Goal: Task Accomplishment & Management: Complete application form

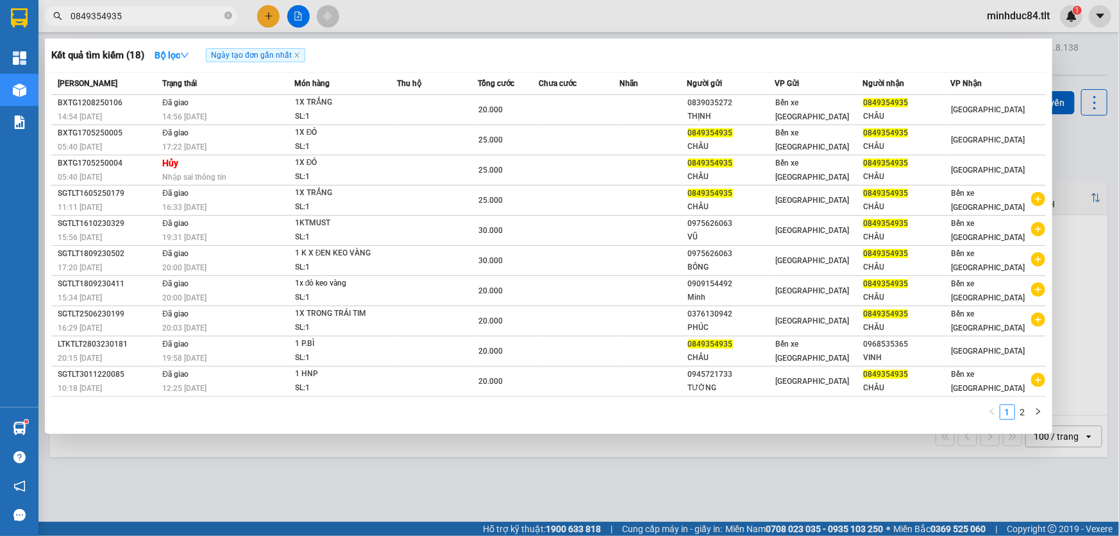
scroll to position [76, 0]
click at [223, 19] on span "0849354935" at bounding box center [141, 15] width 192 height 19
click at [228, 15] on icon "close-circle" at bounding box center [229, 16] width 8 height 8
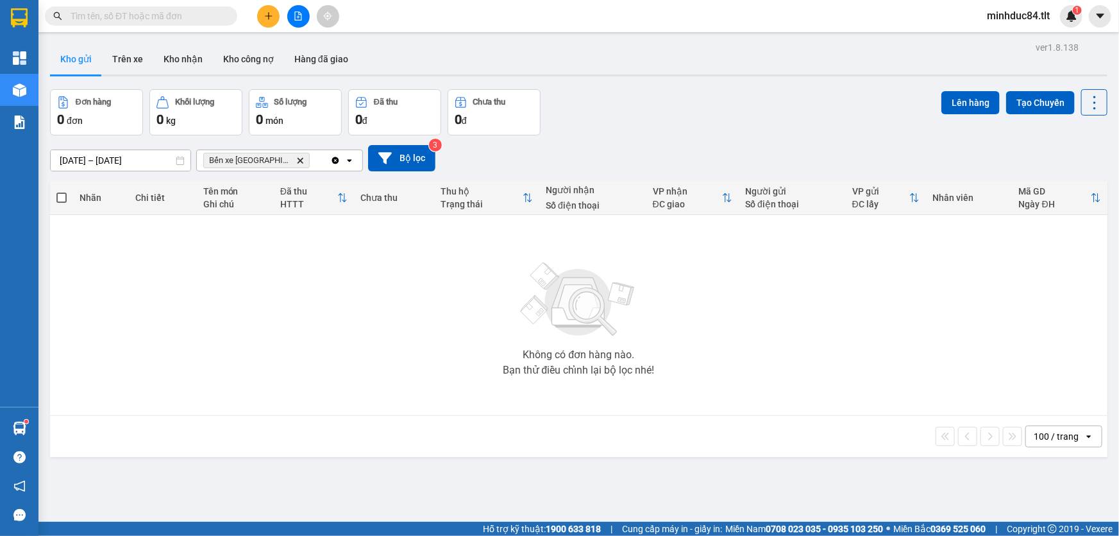
click at [182, 10] on input "text" at bounding box center [146, 16] width 151 height 14
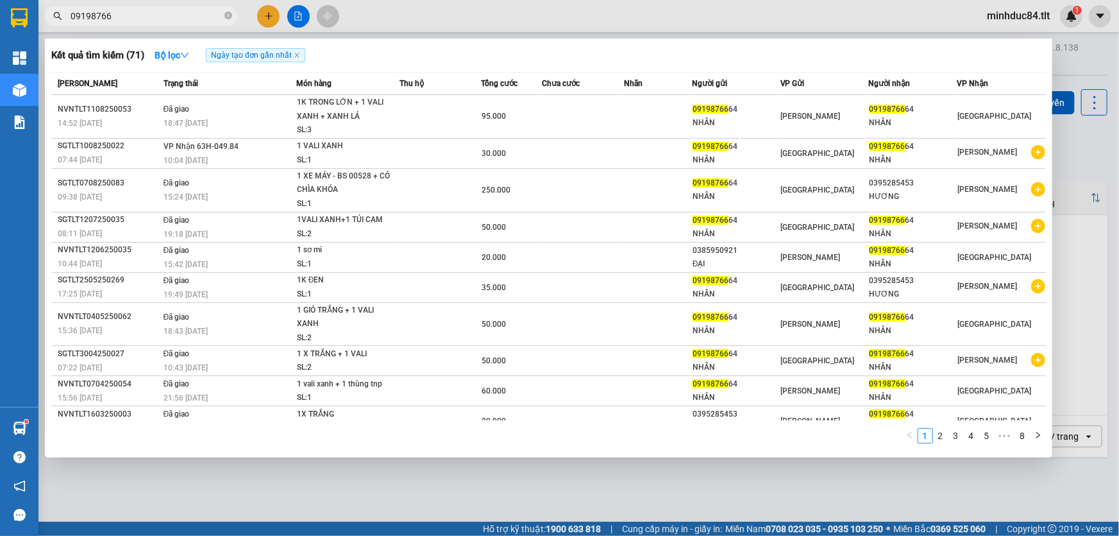
type input "09198766"
drag, startPoint x: 232, startPoint y: 25, endPoint x: 226, endPoint y: 26, distance: 6.5
click at [230, 26] on div "Kết quả tìm kiếm ( 71 ) Bộ lọc Ngày tạo đơn gần nhất Mã ĐH Trạng thái Món hàng …" at bounding box center [125, 16] width 250 height 22
click at [224, 24] on span "09198766" at bounding box center [141, 15] width 192 height 19
click at [225, 20] on span at bounding box center [229, 16] width 8 height 12
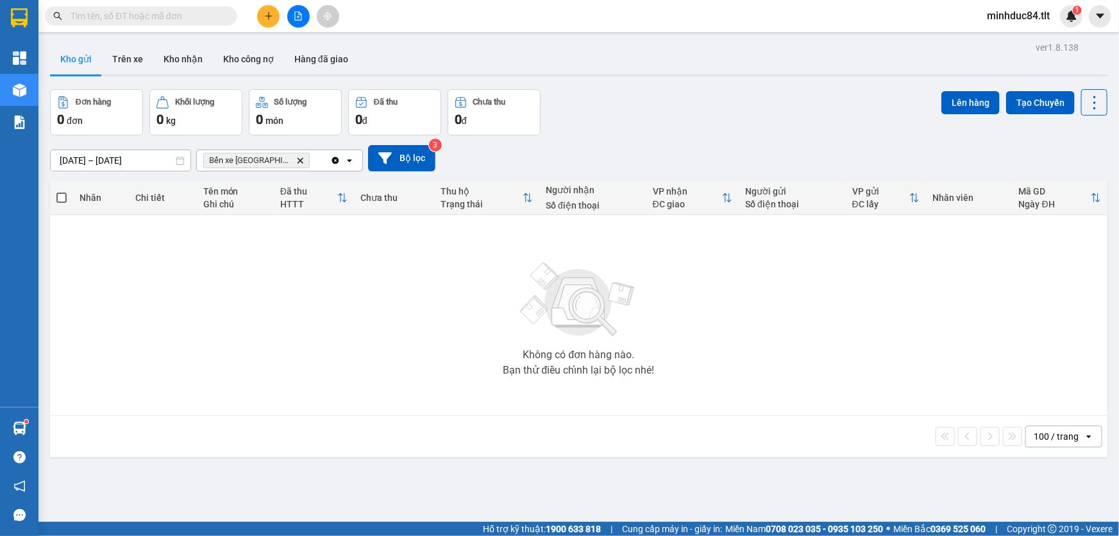
click at [218, 20] on input "text" at bounding box center [146, 16] width 151 height 14
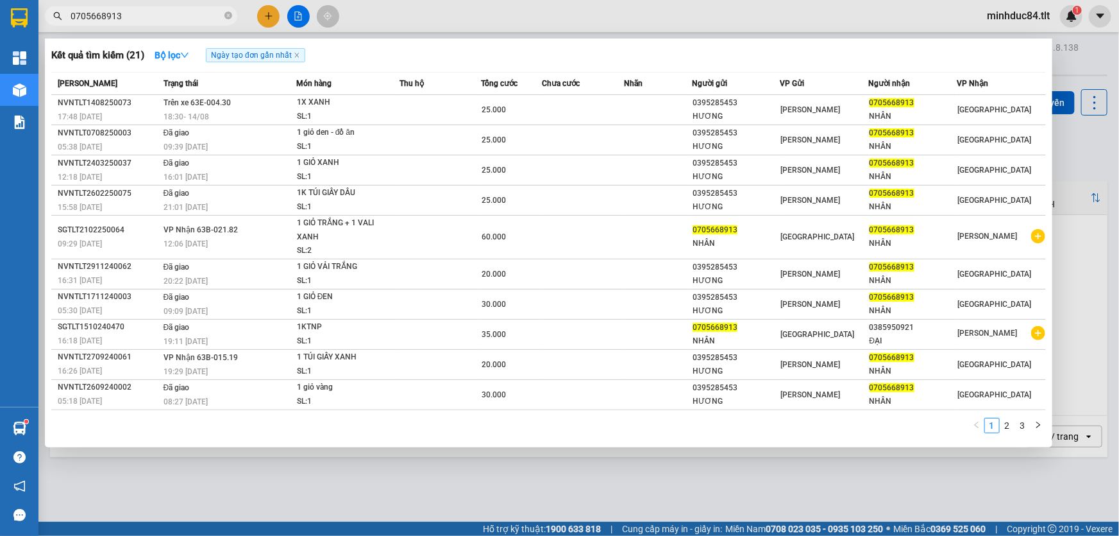
type input "0705668913"
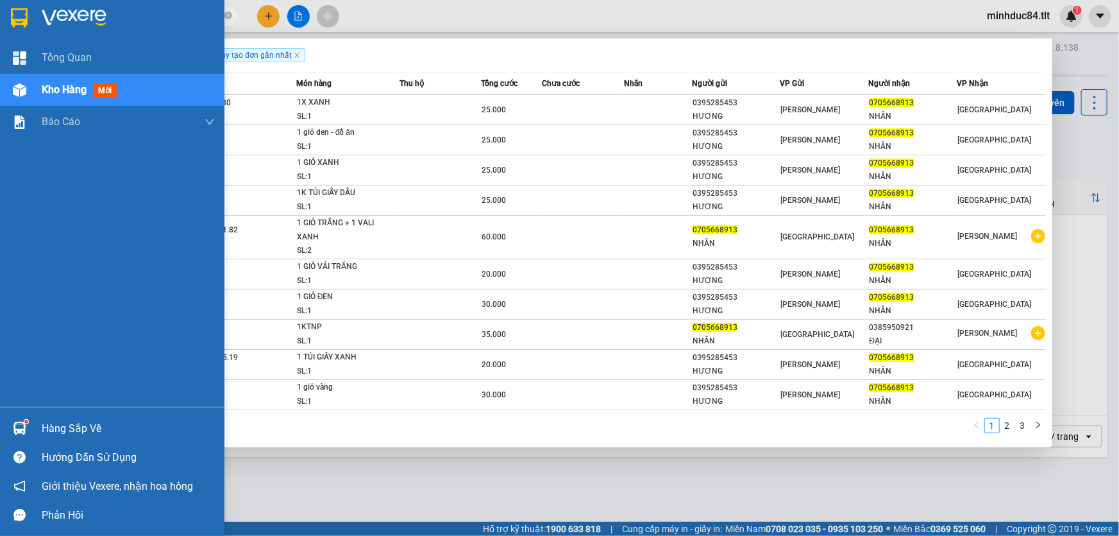
click at [26, 417] on div at bounding box center [19, 428] width 22 height 22
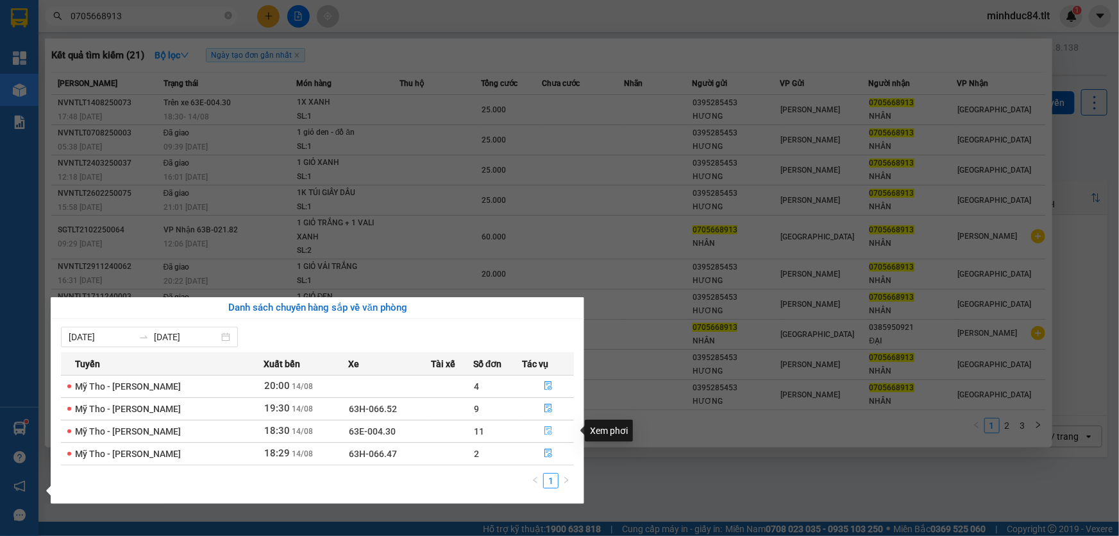
click at [550, 434] on icon "file-done" at bounding box center [548, 430] width 9 height 9
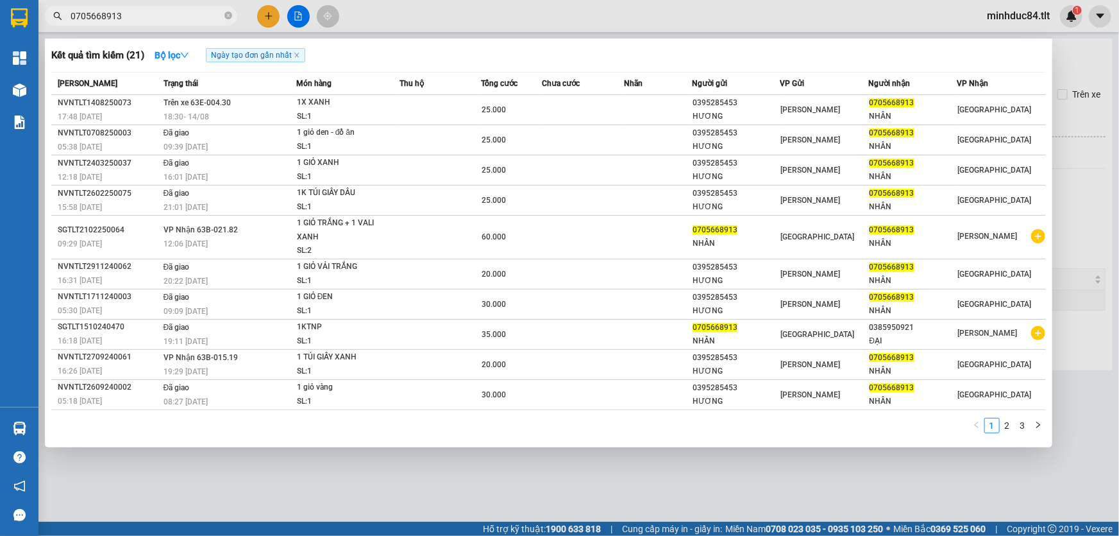
click at [752, 527] on div at bounding box center [559, 268] width 1119 height 536
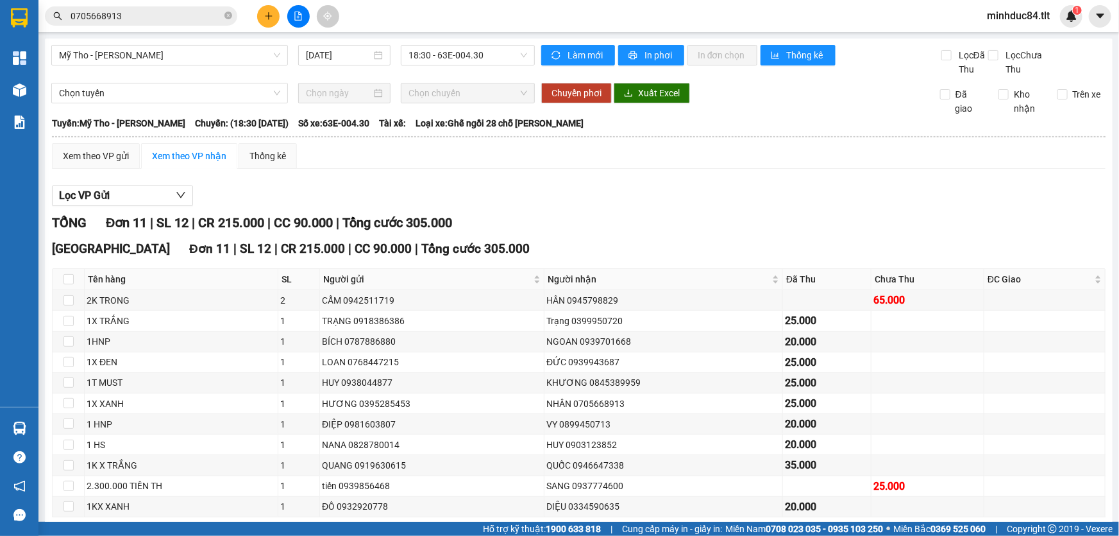
click at [95, 139] on th at bounding box center [578, 137] width 1055 height 12
click at [98, 157] on div "Xem theo VP gửi" at bounding box center [96, 156] width 66 height 14
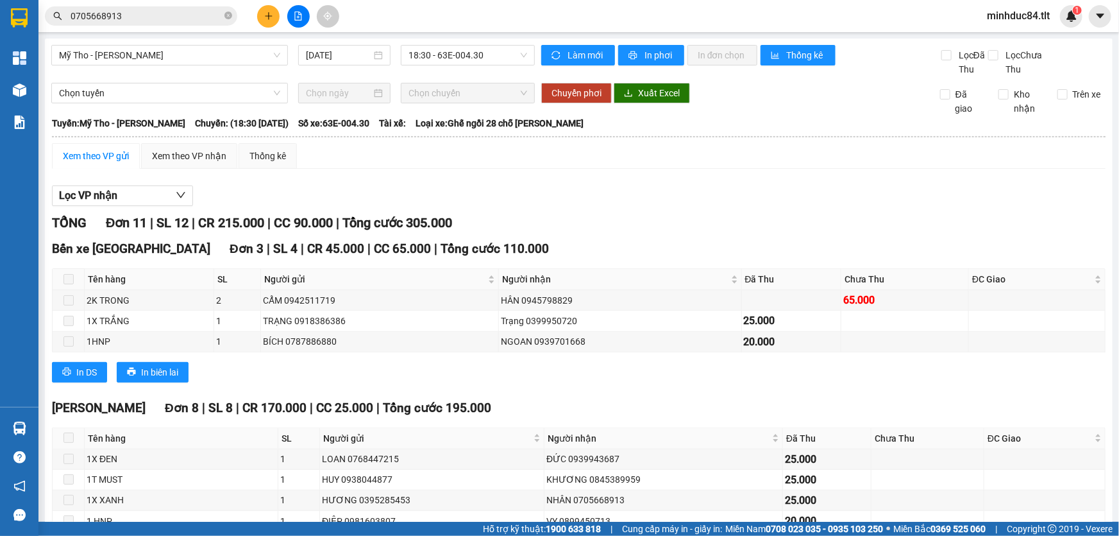
click at [128, 38] on main "Mỹ Tho - [GEOGRAPHIC_DATA] [DATE] 18:30 - 63E-004.30 Làm mới In phơi In đơn chọ…" at bounding box center [559, 261] width 1119 height 522
click at [144, 17] on input "0705668913" at bounding box center [146, 16] width 151 height 14
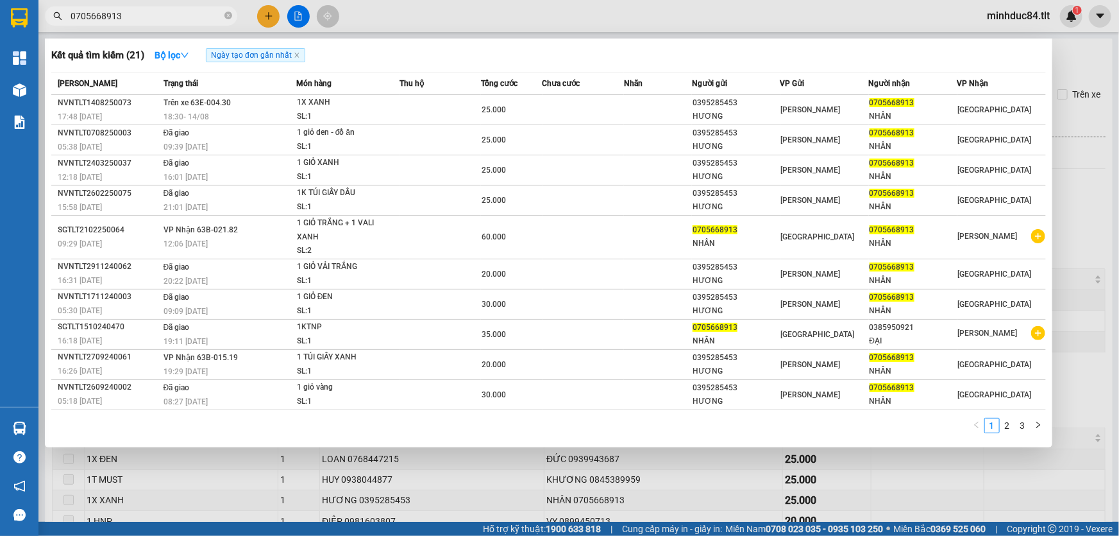
click at [647, 496] on div at bounding box center [559, 268] width 1119 height 536
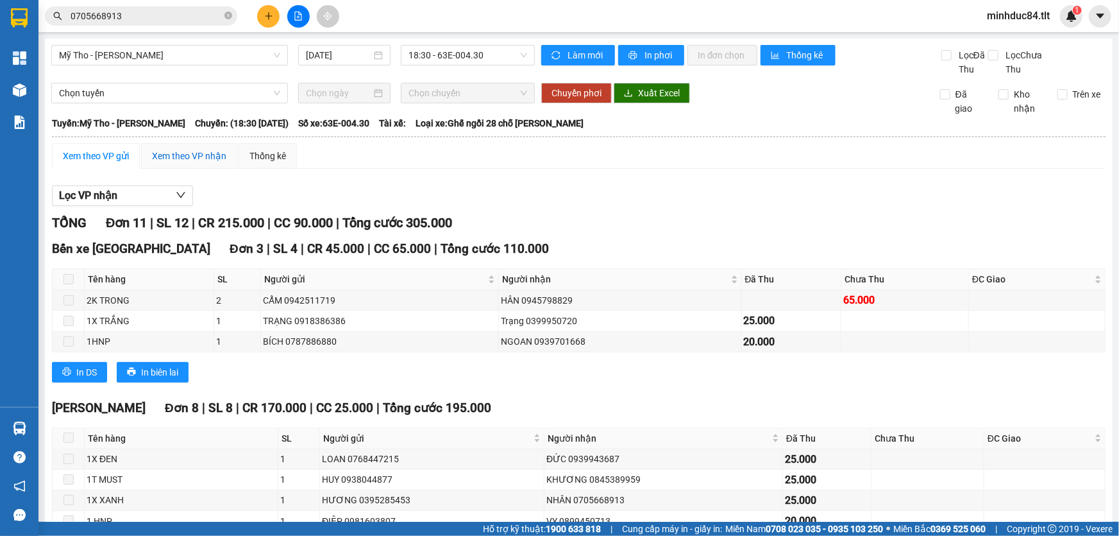
click at [197, 149] on div "Xem theo VP nhận" at bounding box center [189, 156] width 74 height 14
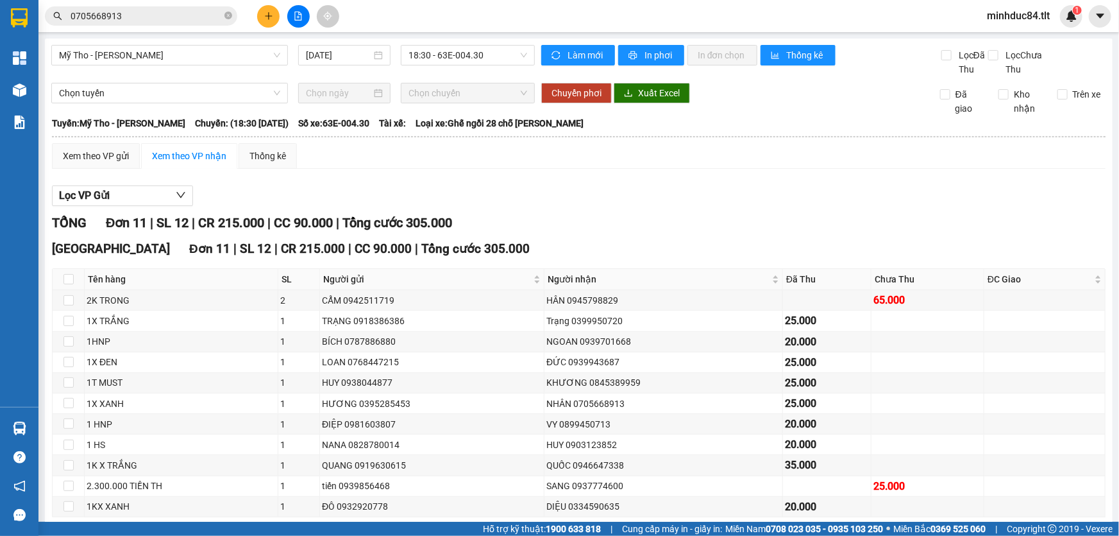
click at [72, 273] on label at bounding box center [69, 279] width 10 height 14
click at [72, 274] on input "checkbox" at bounding box center [69, 279] width 10 height 10
checkbox input "true"
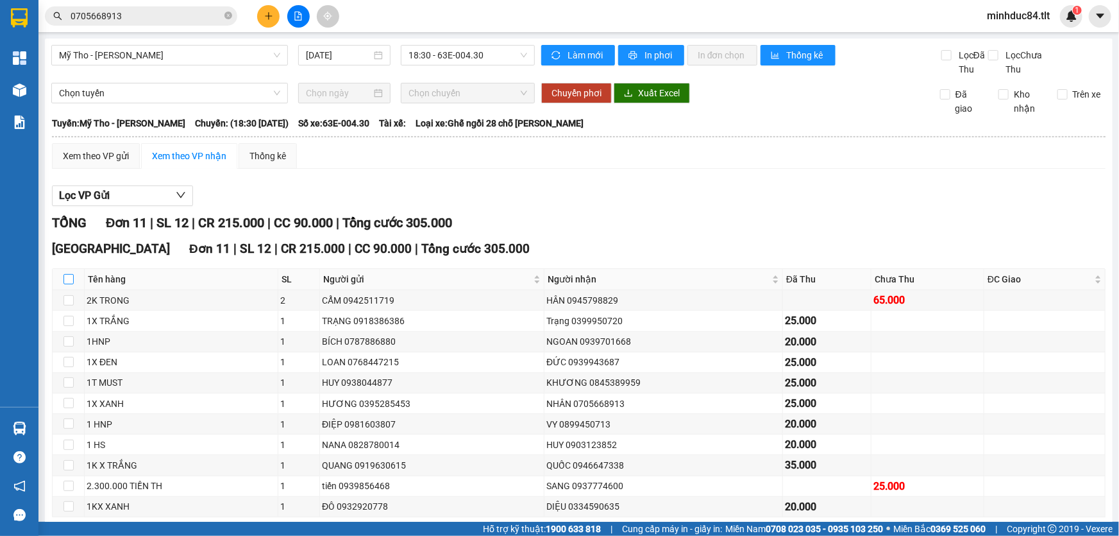
checkbox input "true"
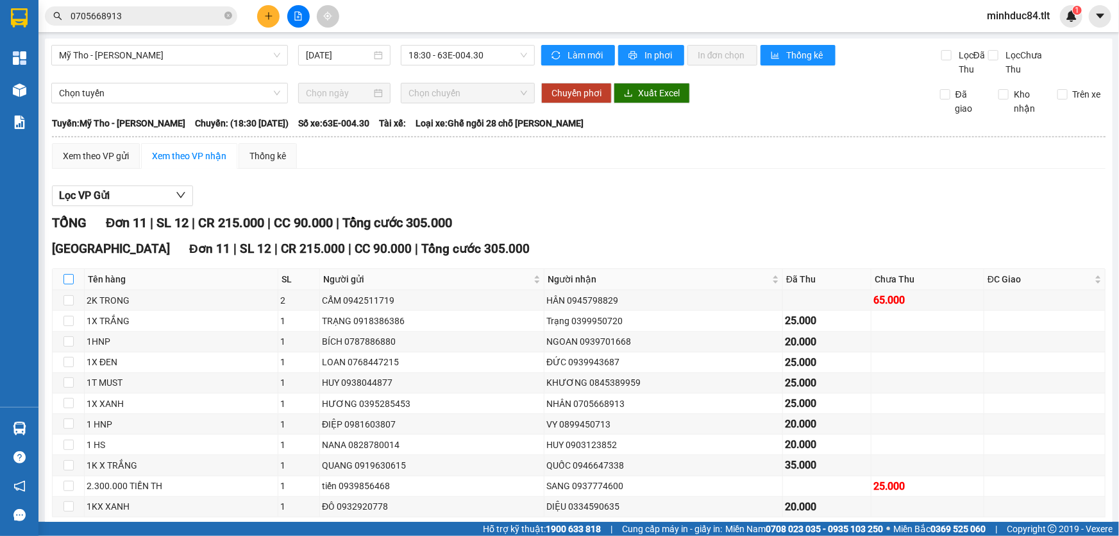
checkbox input "true"
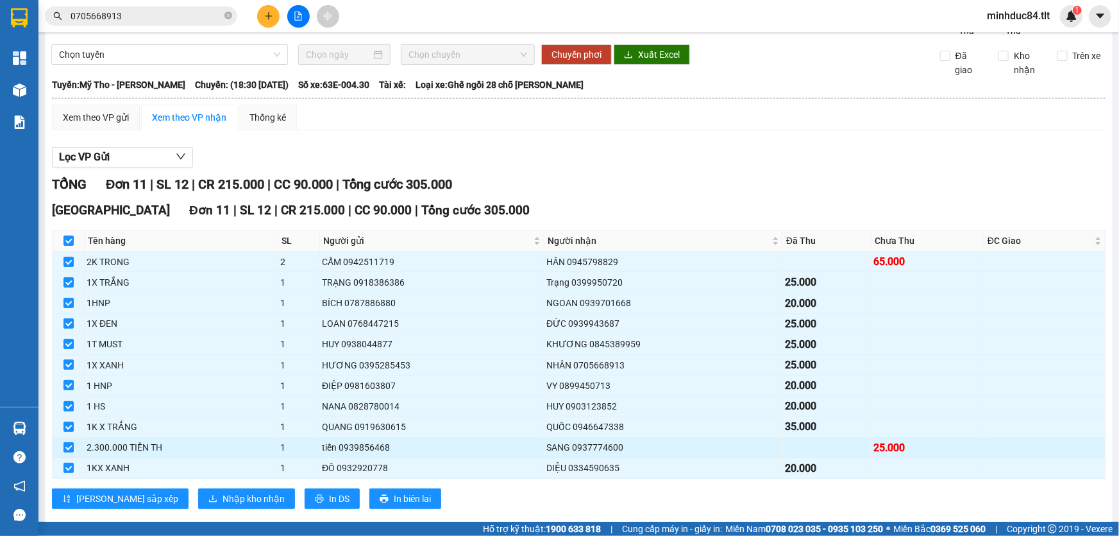
scroll to position [60, 0]
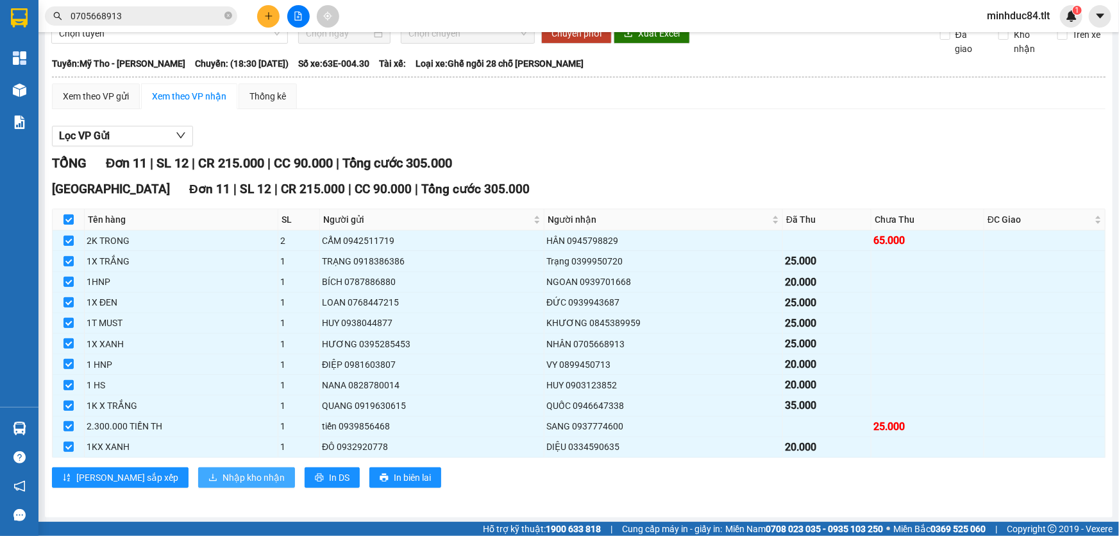
click at [198, 479] on button "Nhập kho nhận" at bounding box center [246, 477] width 97 height 21
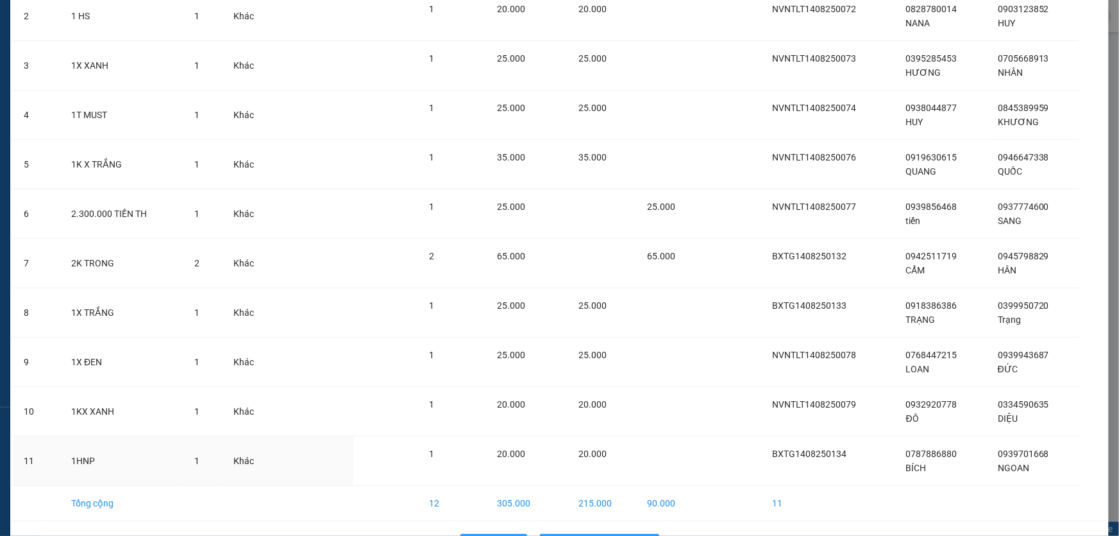
scroll to position [208, 0]
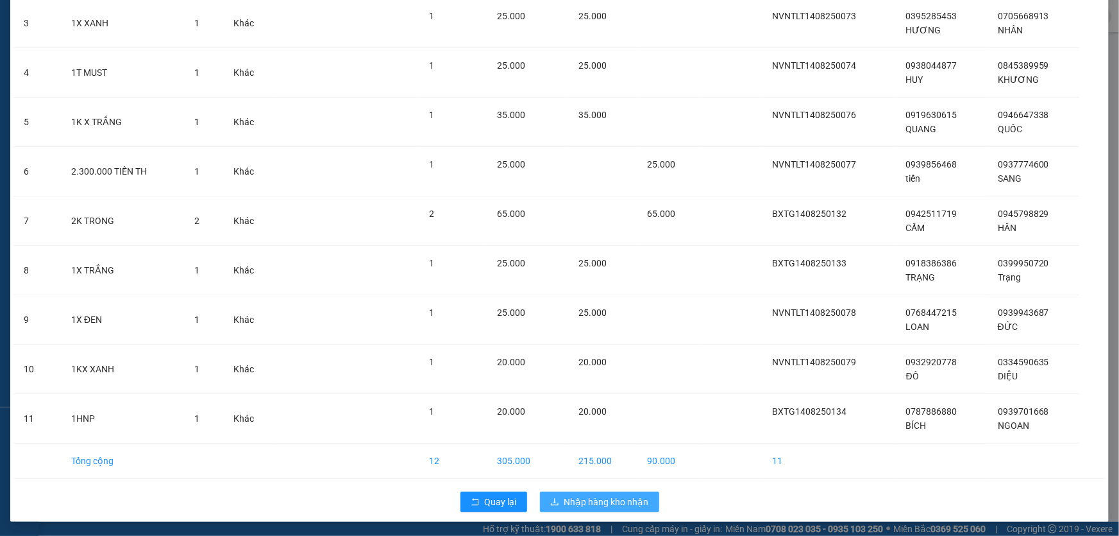
click at [601, 508] on button "Nhập hàng kho nhận" at bounding box center [599, 501] width 119 height 21
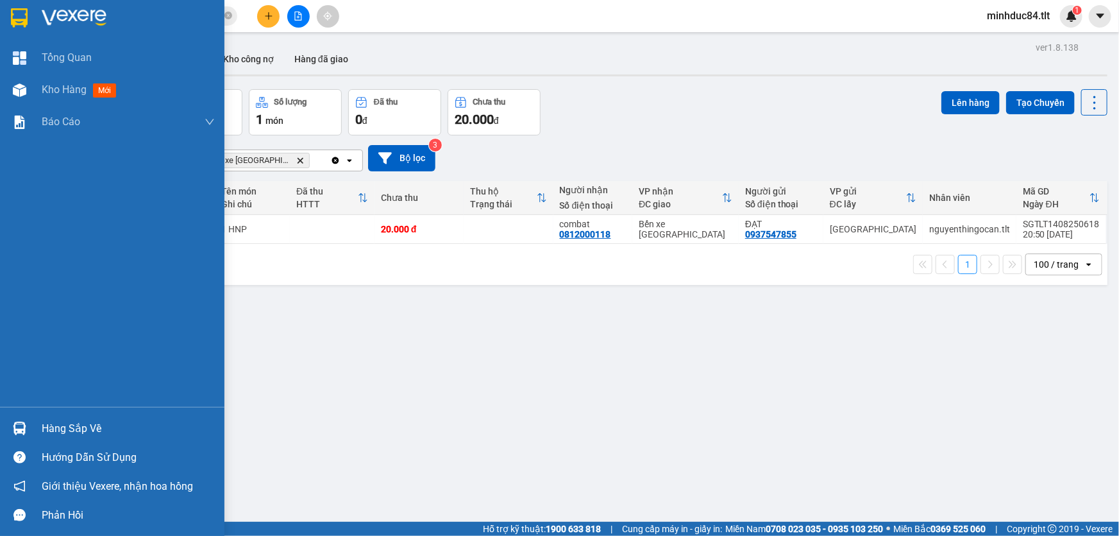
click at [10, 418] on div at bounding box center [19, 428] width 22 height 22
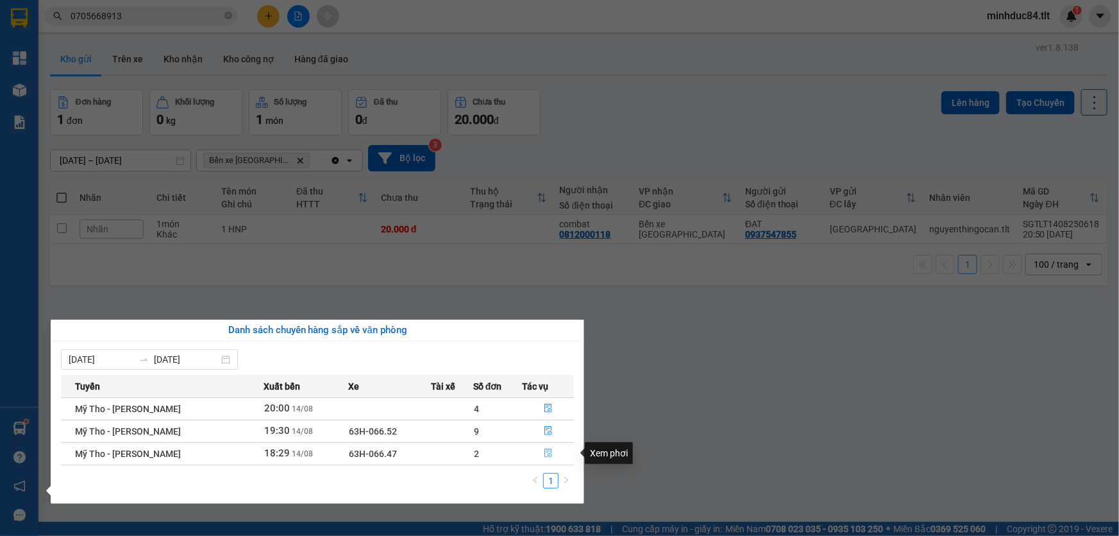
click at [550, 447] on button "button" at bounding box center [548, 453] width 51 height 21
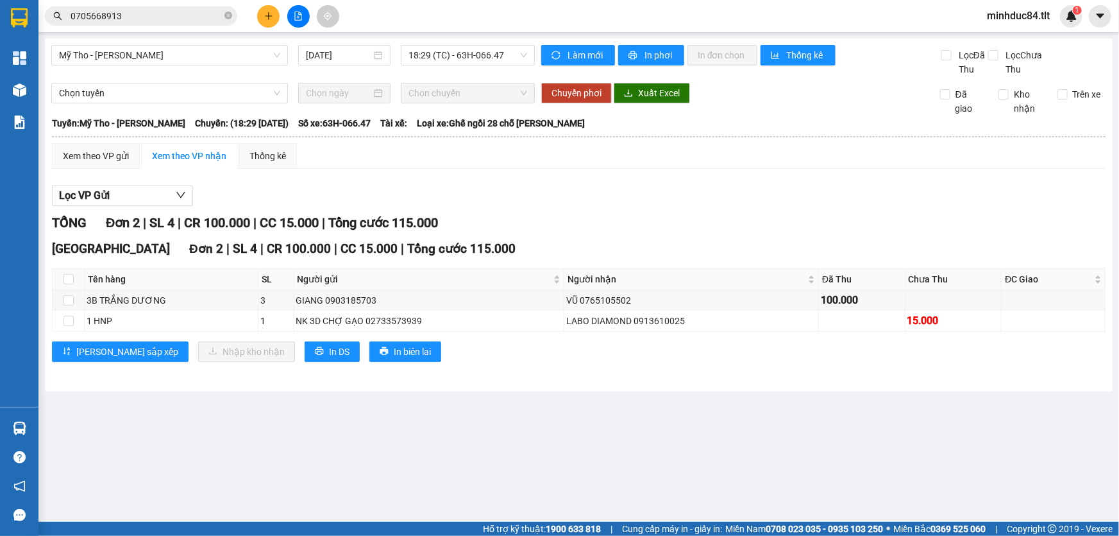
click at [536, 446] on main "Mỹ Tho - [PERSON_NAME] [DATE] 18:29 (TC) - 63H-066.47 Làm mới In phơi In đơn ch…" at bounding box center [559, 261] width 1119 height 522
click at [699, 454] on main "Mỹ Tho - [PERSON_NAME] [DATE] 18:29 (TC) - 63H-066.47 Làm mới In phơi In đơn ch…" at bounding box center [559, 261] width 1119 height 522
click at [804, 231] on div "TỔNG Đơn 2 | SL 4 | CR 100.000 | CC 15.000 | Tổng cước 115.000" at bounding box center [579, 223] width 1054 height 20
click at [318, 411] on main "Mỹ Tho - [PERSON_NAME] [DATE] 18:29 (TC) - 63H-066.47 Làm mới In phơi In đơn ch…" at bounding box center [559, 261] width 1119 height 522
click at [74, 287] on th at bounding box center [69, 279] width 32 height 21
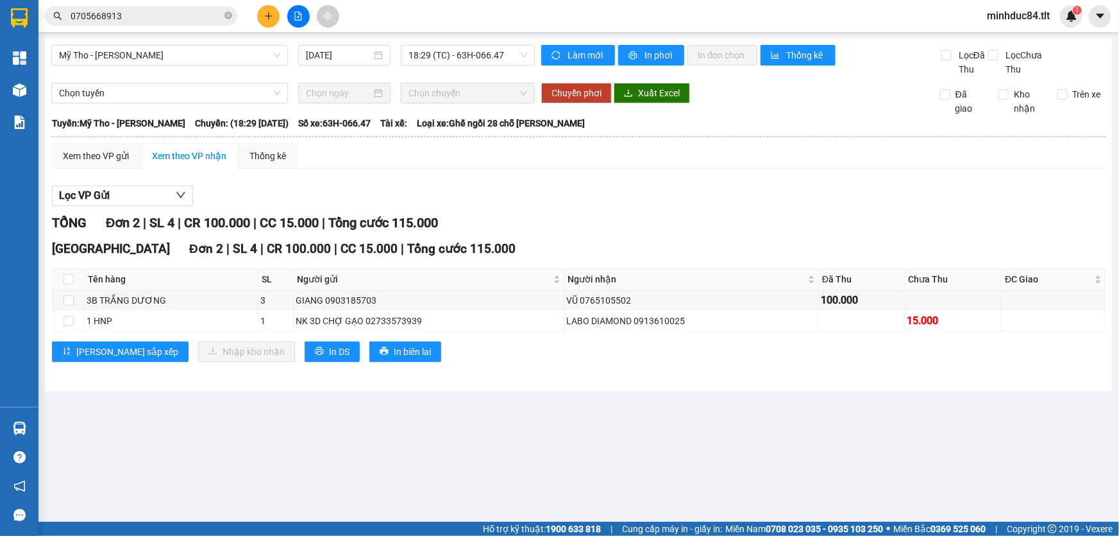
click at [61, 278] on th at bounding box center [69, 279] width 32 height 21
click at [69, 282] on input "checkbox" at bounding box center [69, 279] width 10 height 10
checkbox input "true"
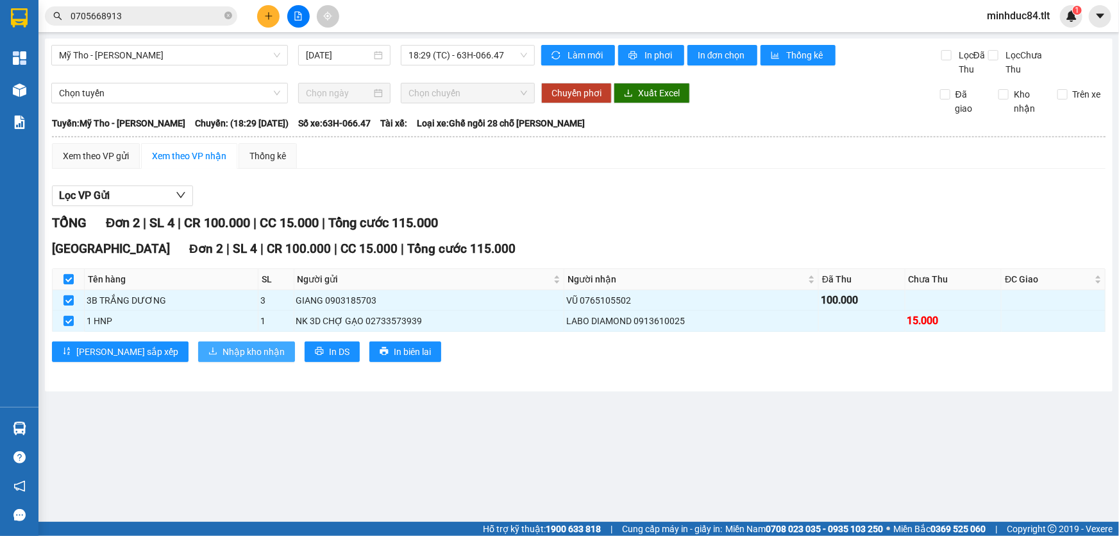
click at [198, 348] on button "Nhập kho nhận" at bounding box center [246, 351] width 97 height 21
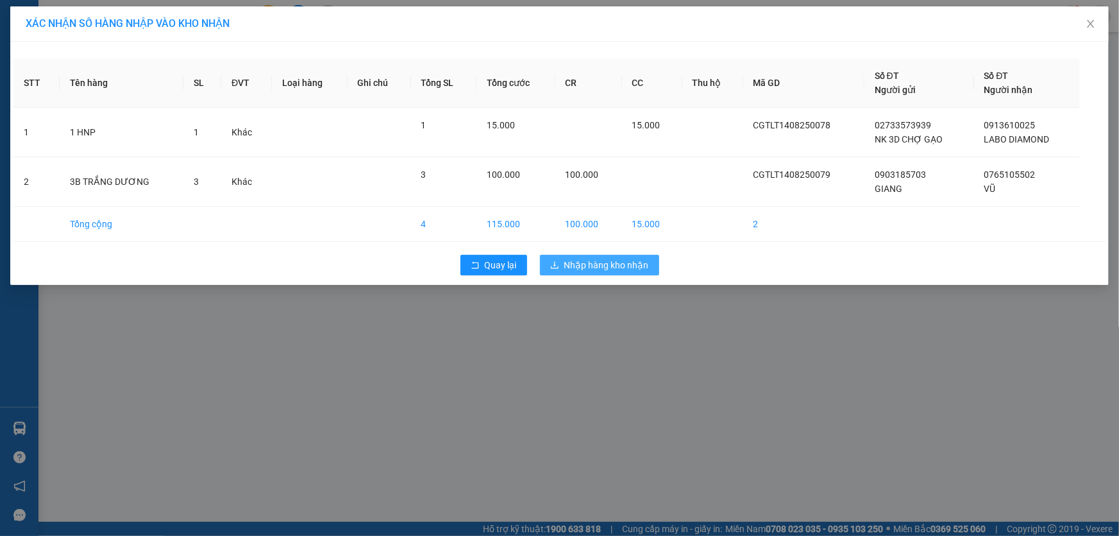
click at [603, 267] on span "Nhập hàng kho nhận" at bounding box center [606, 265] width 85 height 14
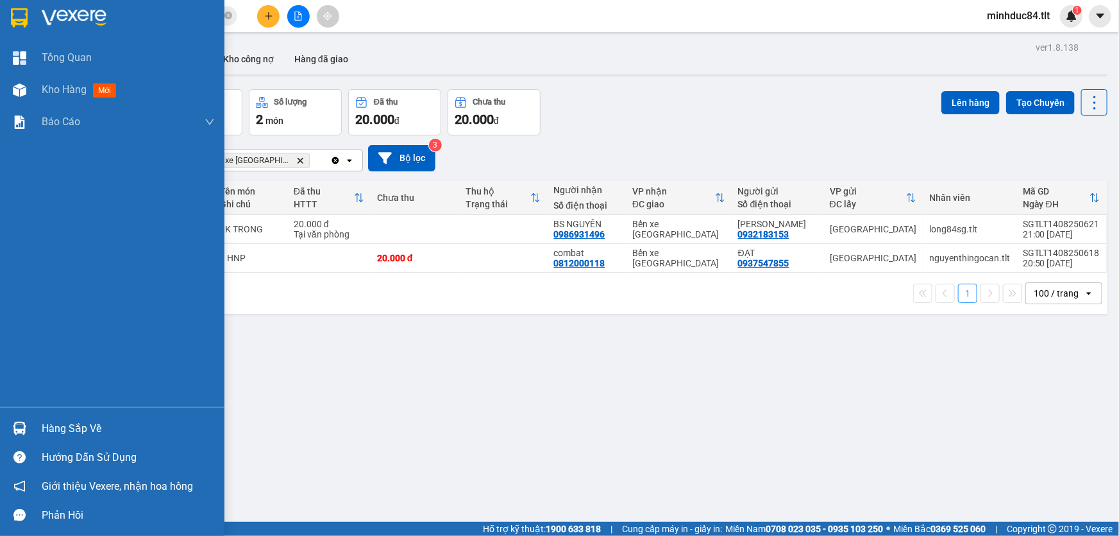
click at [51, 427] on div "Hàng sắp về" at bounding box center [128, 428] width 173 height 19
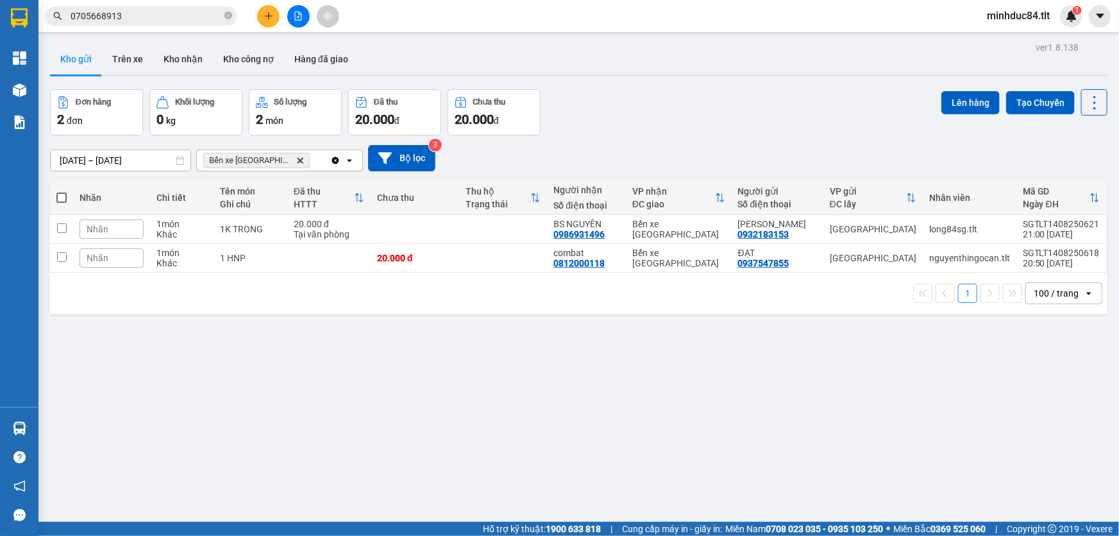
click at [225, 7] on section "Kết quả tìm kiếm ( 21 ) Bộ lọc Ngày tạo đơn gần nhất Mã ĐH Trạng thái Món hàng …" at bounding box center [559, 268] width 1119 height 536
click at [225, 15] on icon "close-circle" at bounding box center [229, 16] width 8 height 8
click at [191, 21] on input "text" at bounding box center [146, 16] width 151 height 14
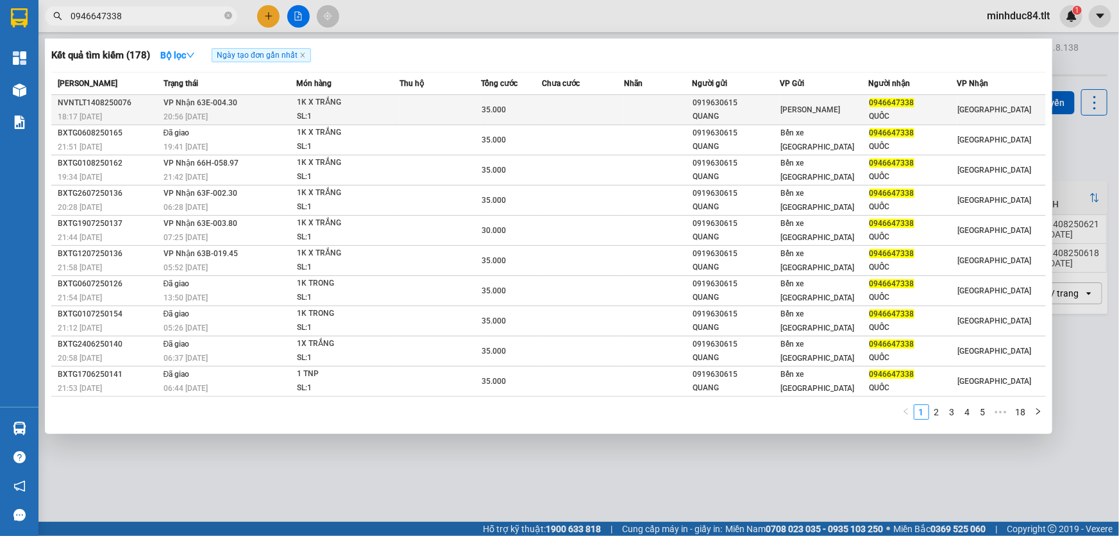
type input "0946647338"
click at [863, 104] on div "[PERSON_NAME]" at bounding box center [824, 110] width 87 height 14
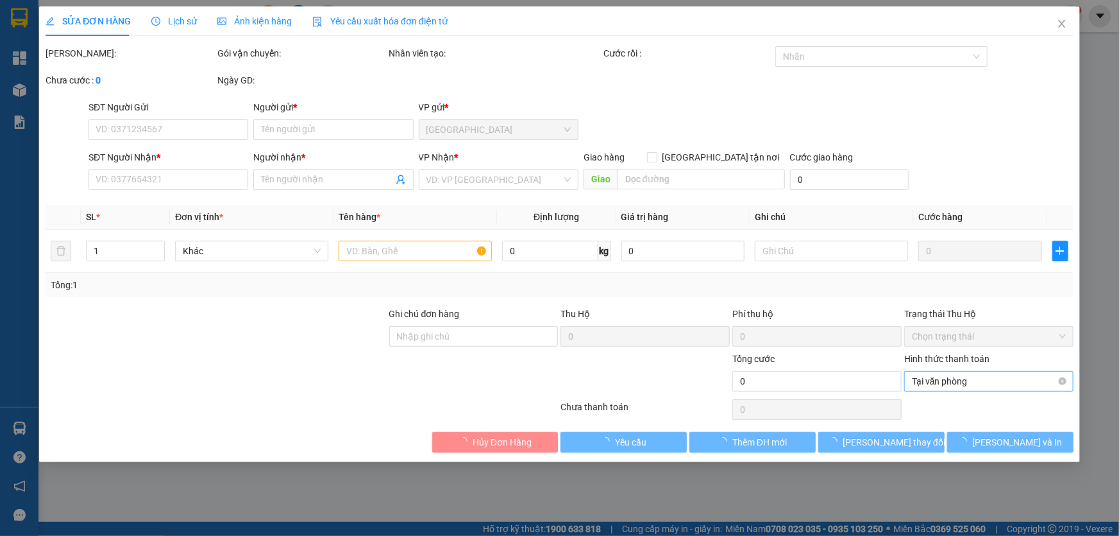
type input "0919630615"
type input "QUANG"
type input "0946647338"
type input "QUỐC"
type input "35.000"
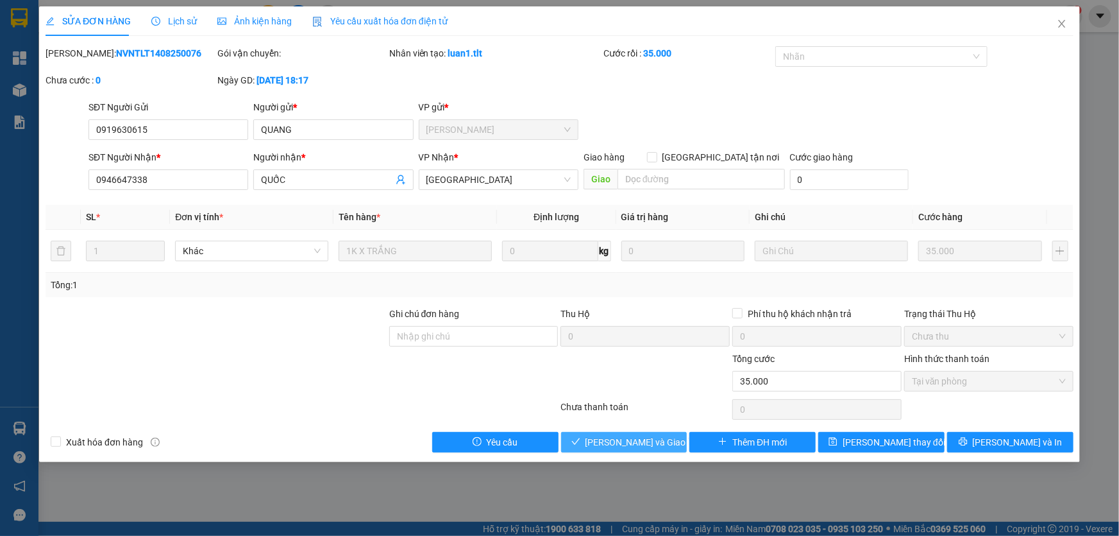
click at [613, 445] on span "[PERSON_NAME] và Giao hàng" at bounding box center [647, 442] width 123 height 14
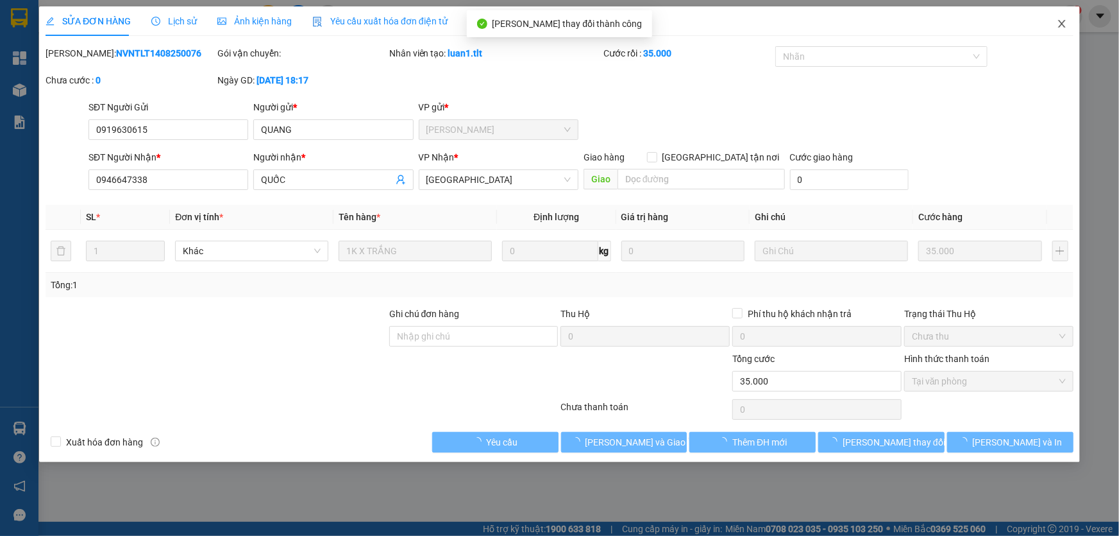
click at [1058, 29] on icon "close" at bounding box center [1062, 24] width 10 height 10
